Goal: Find specific page/section

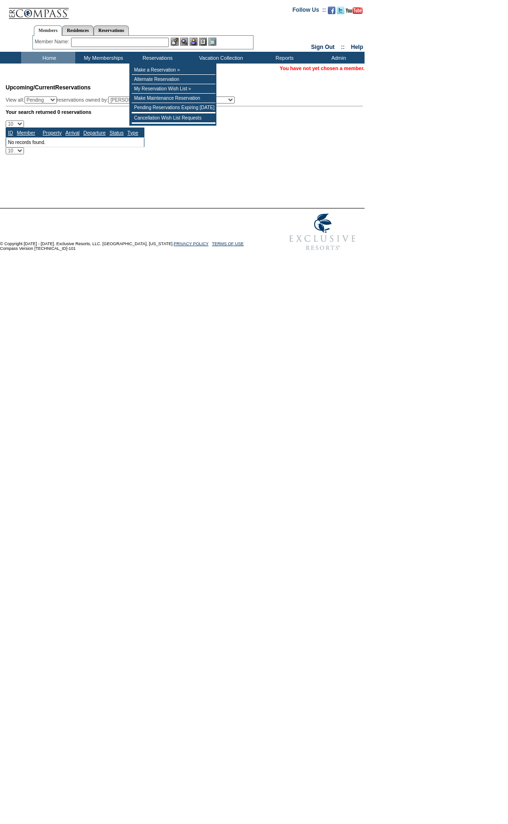
click at [143, 43] on input "text" at bounding box center [120, 42] width 98 height 9
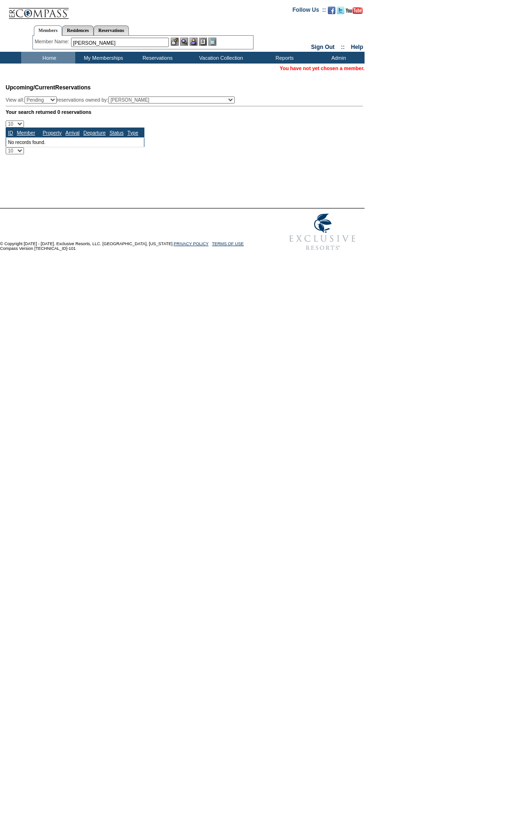
type input "[PERSON_NAME]"
click at [154, 47] on input "text" at bounding box center [120, 42] width 98 height 9
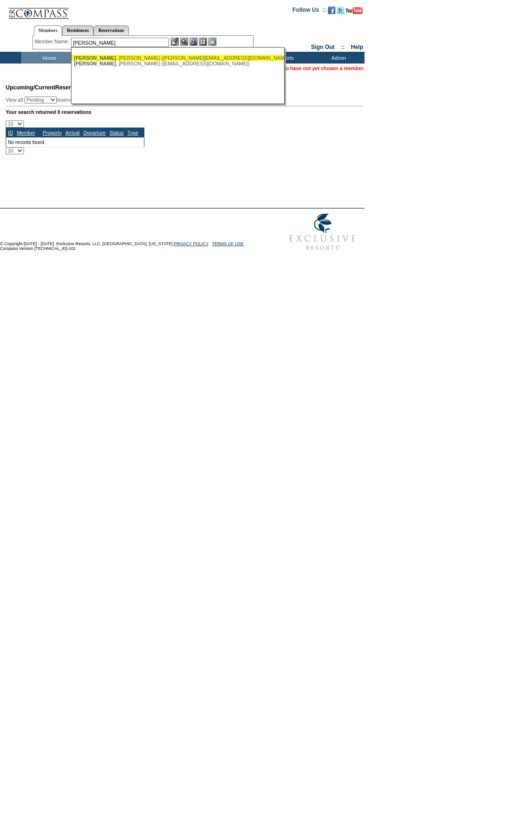
click at [160, 56] on div "[PERSON_NAME] ([PERSON_NAME][EMAIL_ADDRESS][DOMAIN_NAME])" at bounding box center [177, 58] width 207 height 6
type input "[PERSON_NAME] ([PERSON_NAME][EMAIL_ADDRESS][DOMAIN_NAME])"
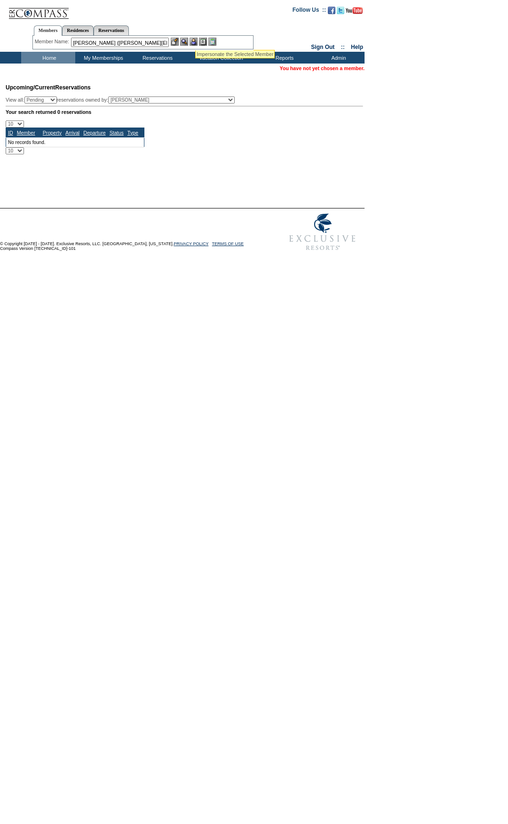
click at [195, 38] on img at bounding box center [194, 42] width 8 height 8
click at [187, 39] on img at bounding box center [184, 42] width 8 height 8
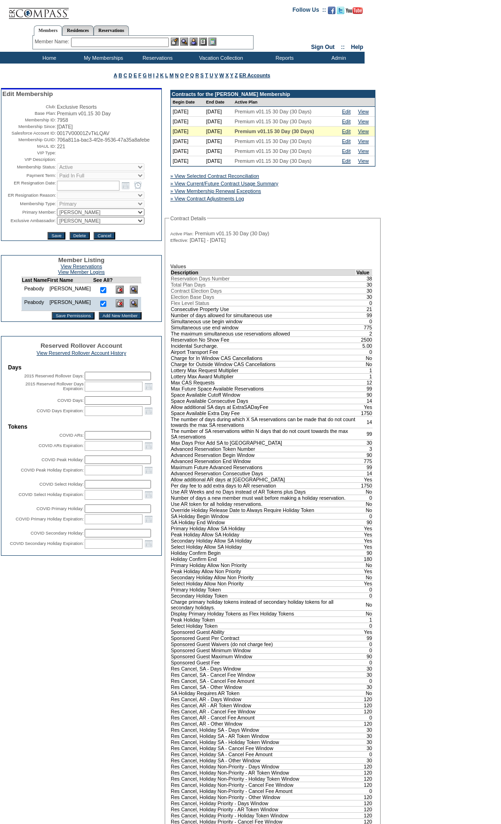
click at [53, 58] on td "Home" at bounding box center [48, 58] width 54 height 12
